Goal: Information Seeking & Learning: Compare options

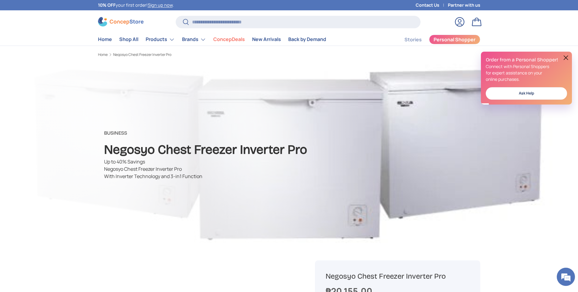
click at [567, 57] on button at bounding box center [565, 57] width 7 height 7
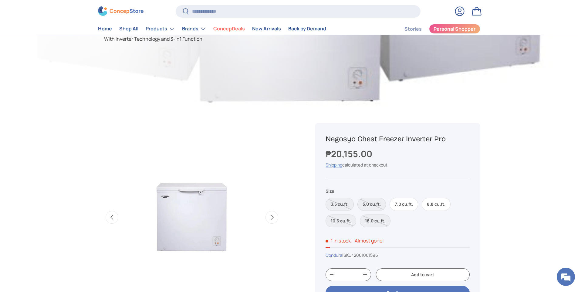
scroll to position [152, 0]
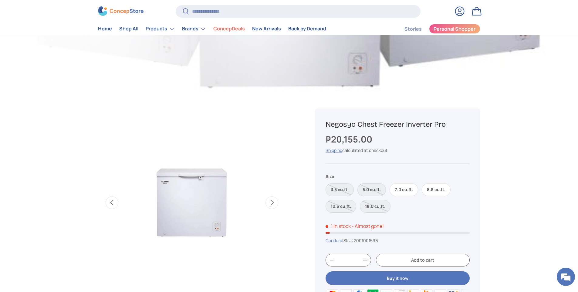
click at [379, 190] on label "5.0 cu.ft." at bounding box center [371, 189] width 29 height 13
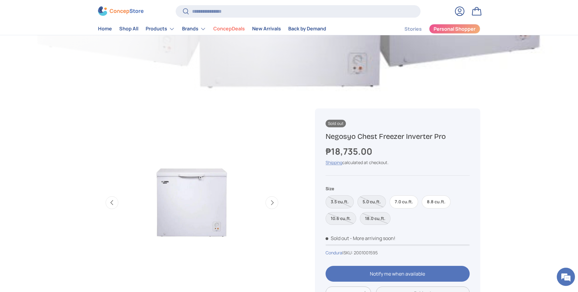
scroll to position [0, 573]
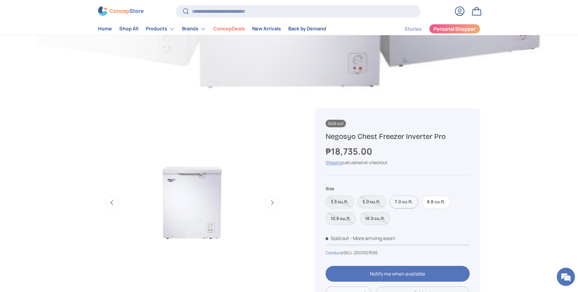
click at [397, 200] on label "7.0 cu.ft." at bounding box center [404, 201] width 29 height 13
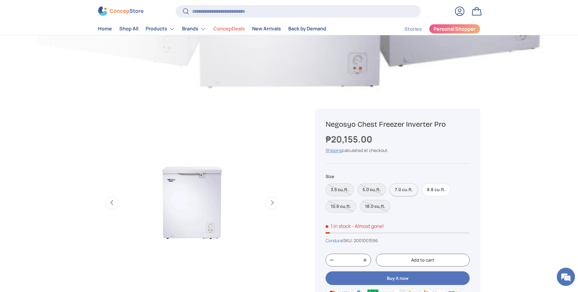
scroll to position [0, 764]
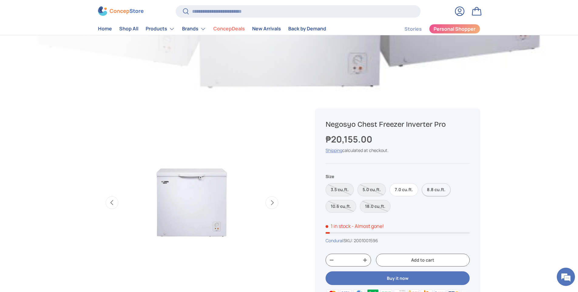
click at [440, 187] on label "8.8 cu.ft." at bounding box center [436, 189] width 29 height 13
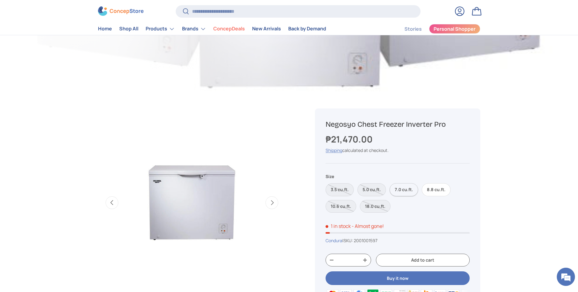
click at [401, 191] on label "7.0 cu.ft." at bounding box center [404, 189] width 29 height 13
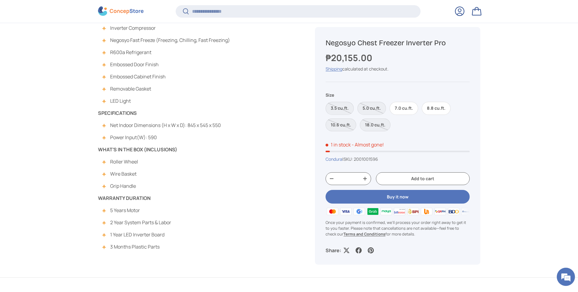
scroll to position [515, 0]
